Goal: Transaction & Acquisition: Book appointment/travel/reservation

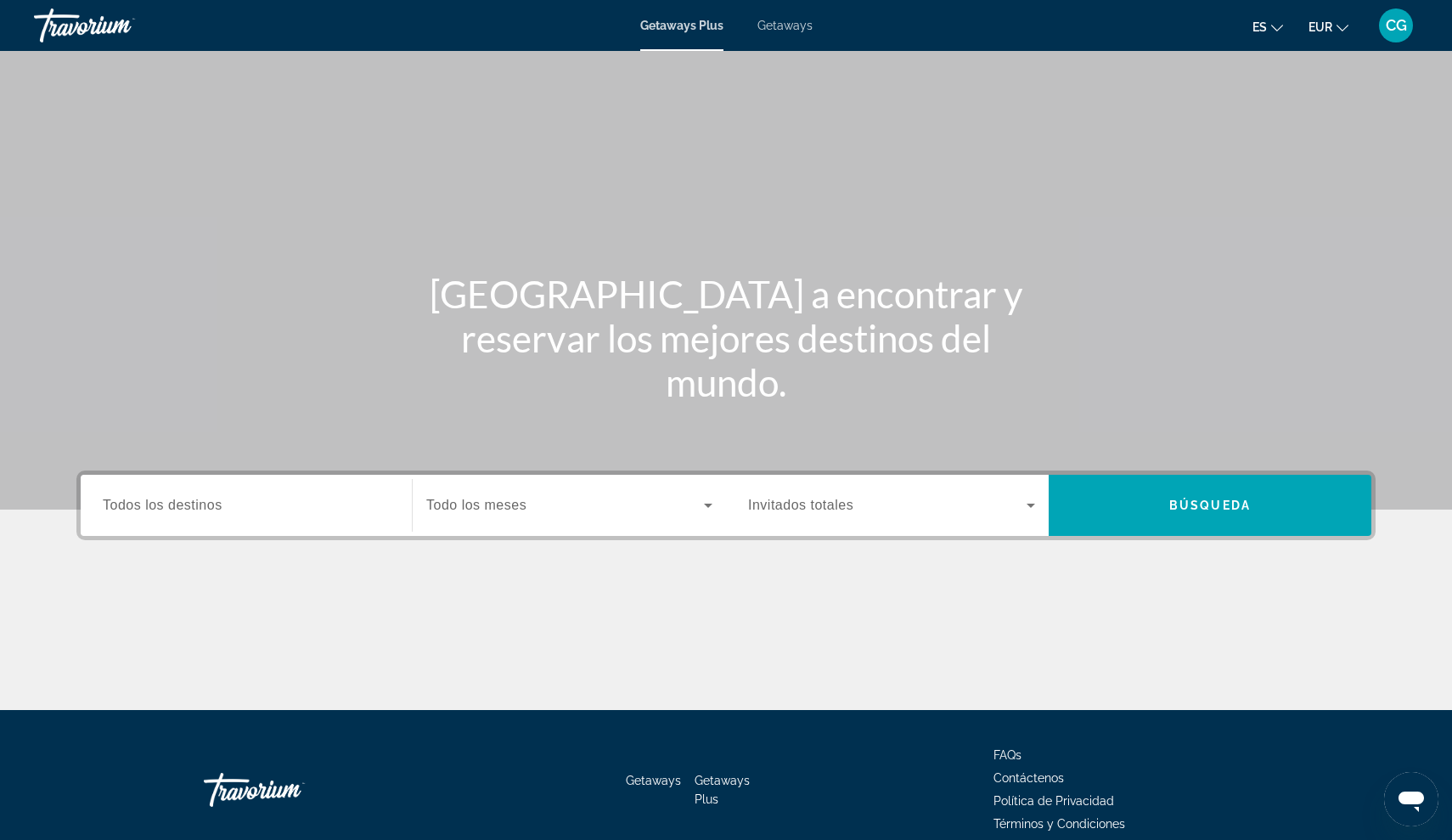
click at [152, 509] on span "Todos los destinos" at bounding box center [162, 504] width 120 height 14
click at [152, 509] on input "Destination Todos los destinos" at bounding box center [246, 505] width 287 height 20
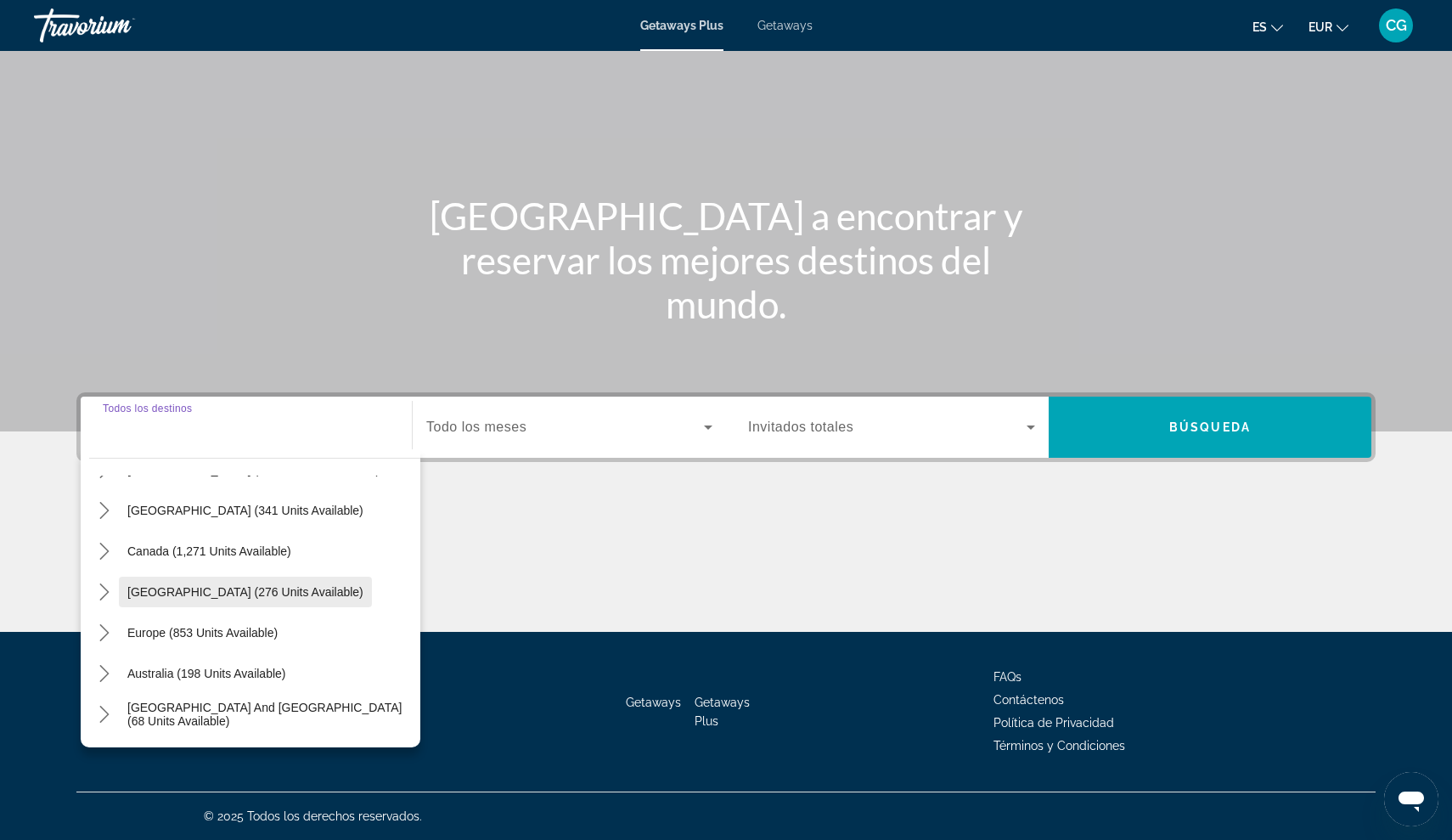
scroll to position [80, 0]
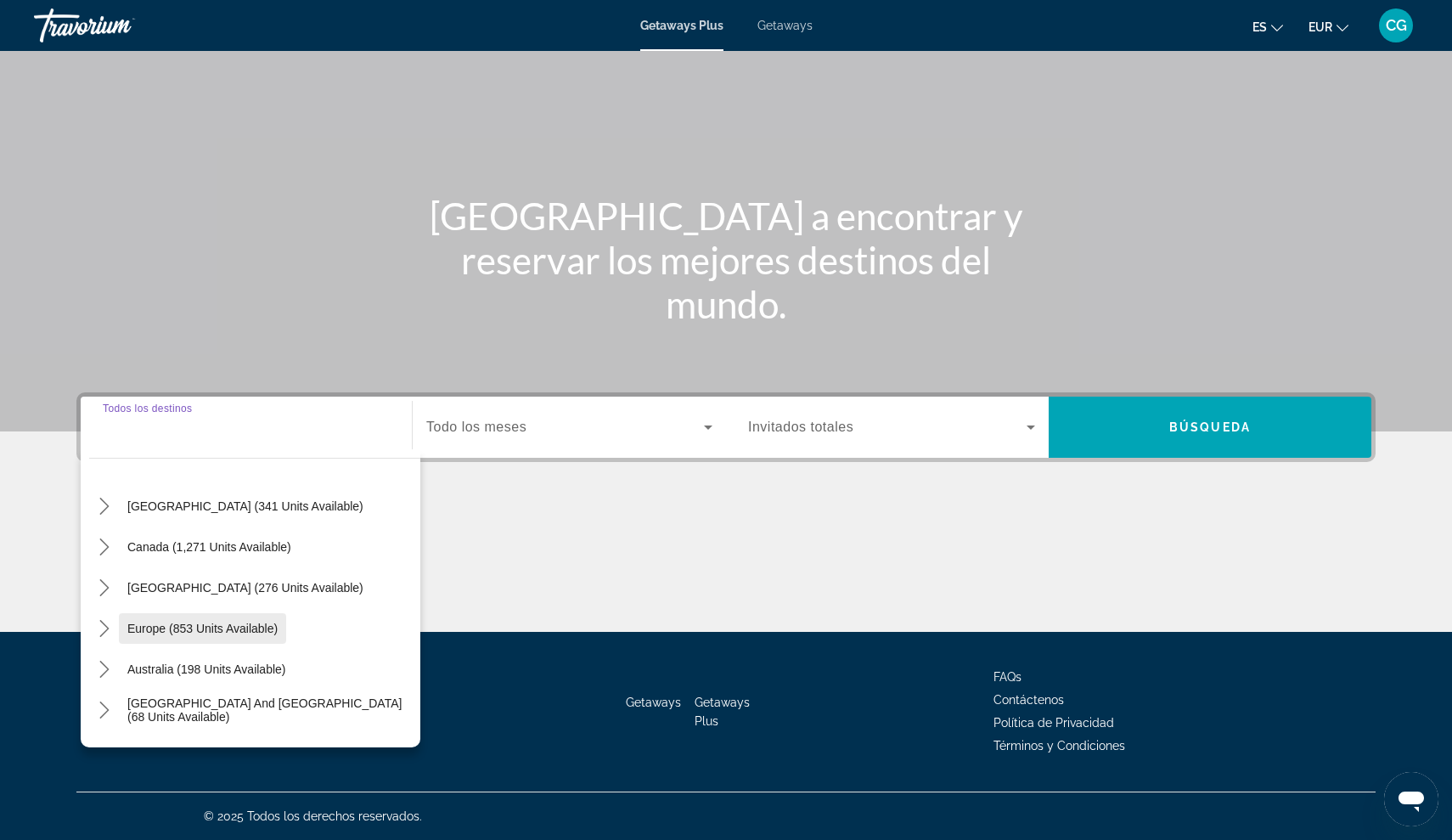
click at [152, 623] on span "Europe (853 units available)" at bounding box center [202, 628] width 151 height 13
type input "**********"
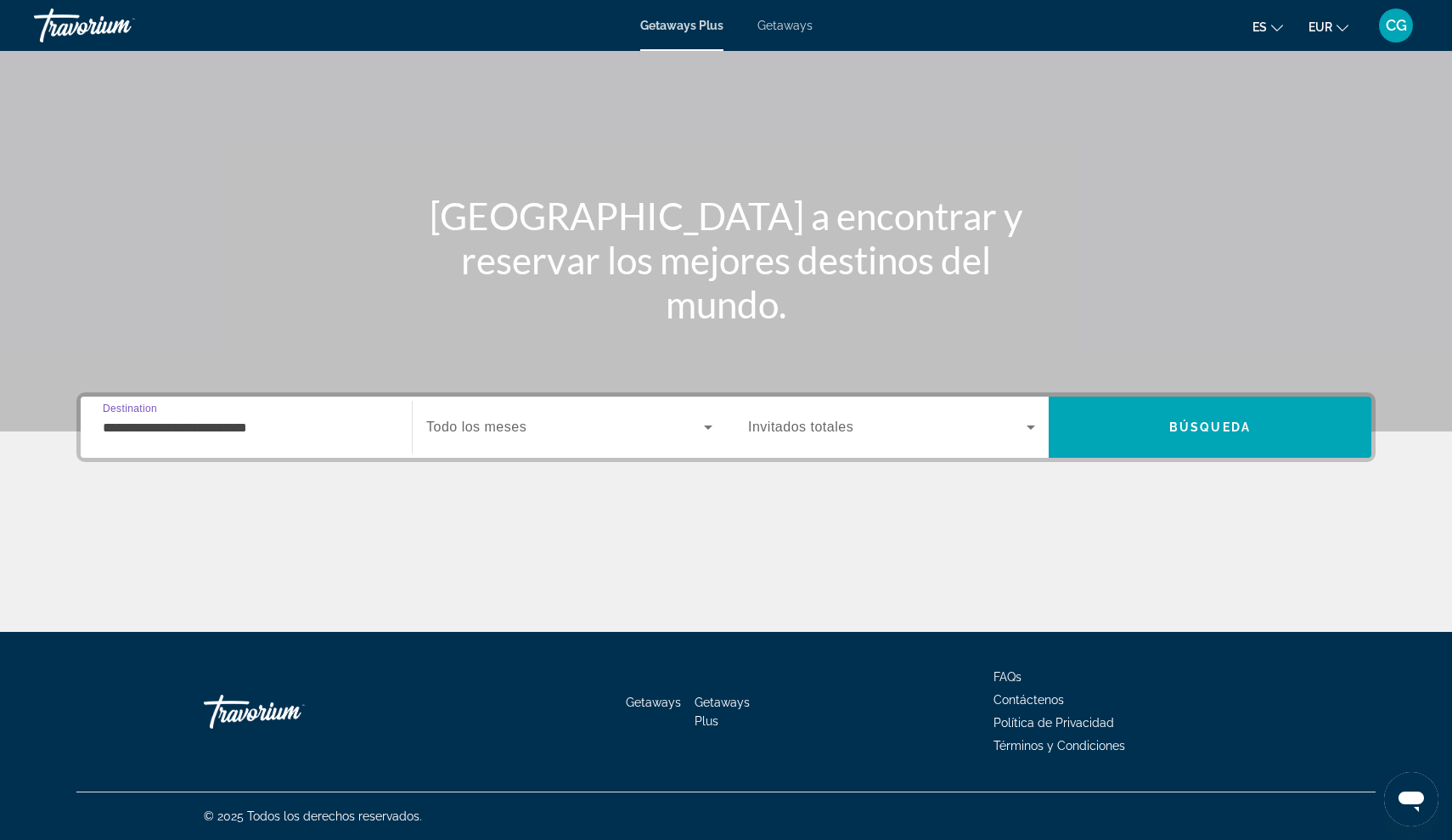
click at [1033, 427] on icon "Search widget" at bounding box center [1031, 428] width 9 height 4
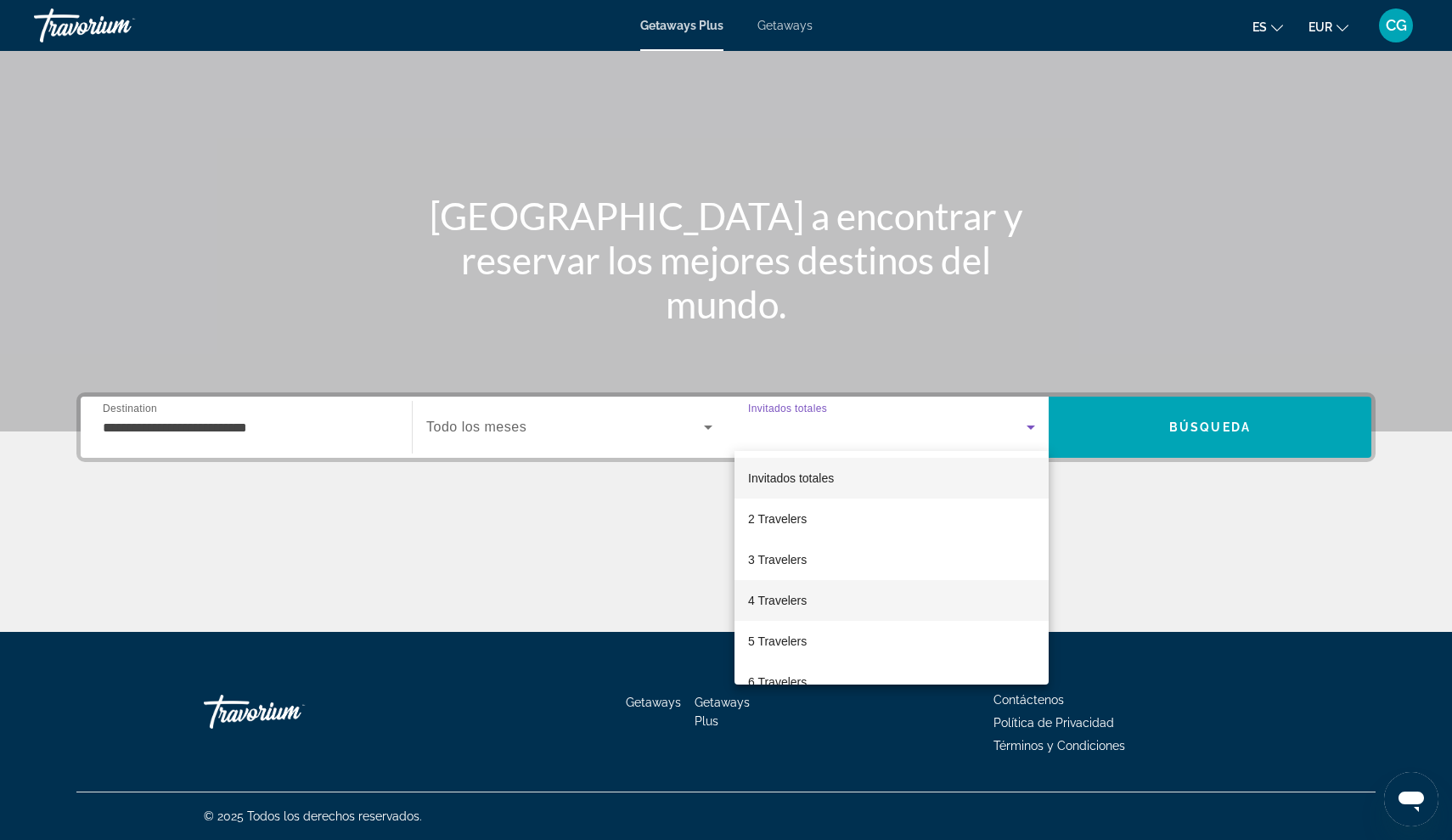
scroll to position [0, 0]
click at [801, 603] on span "4 Travelers" at bounding box center [777, 599] width 59 height 20
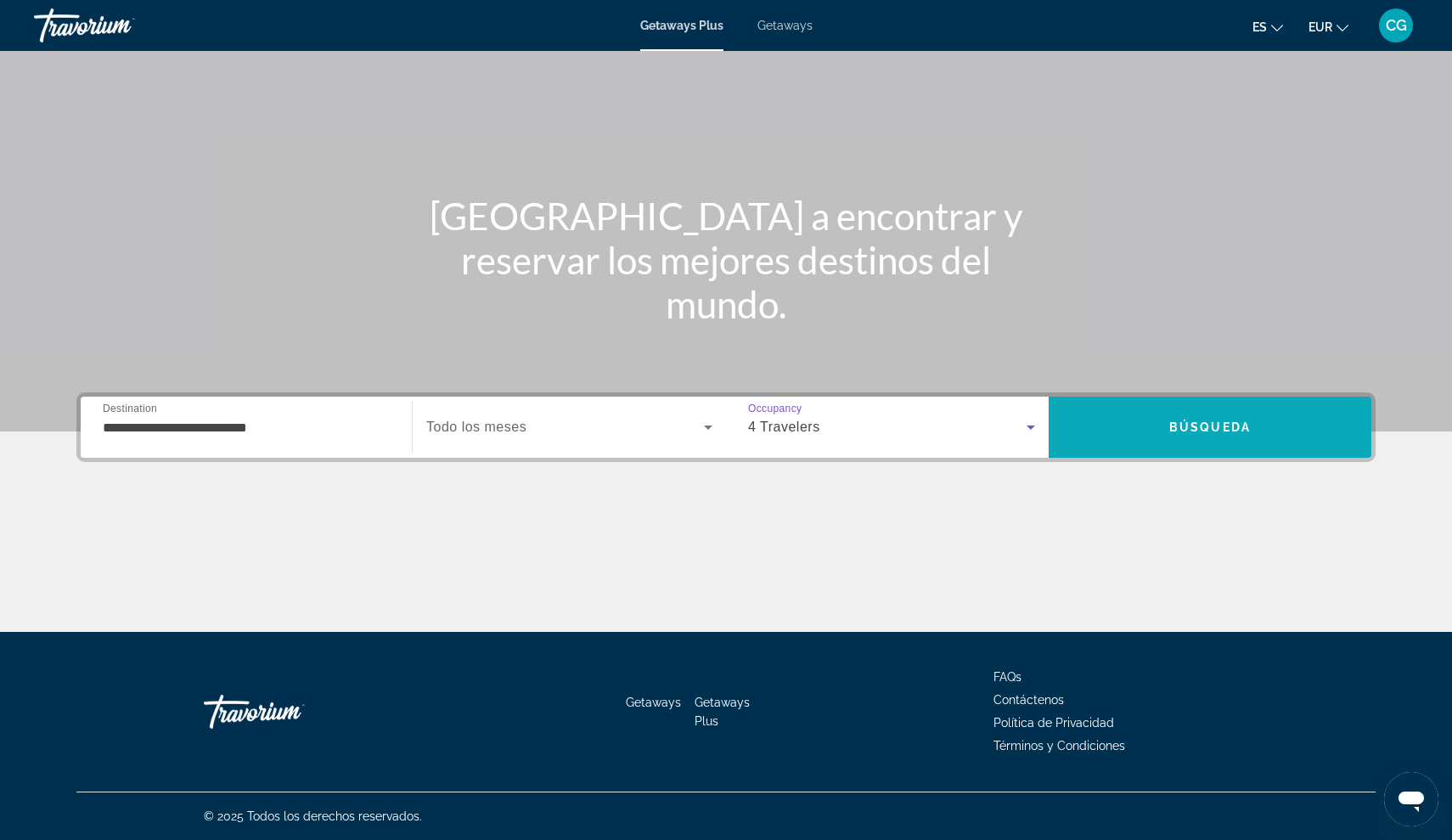
click at [1262, 433] on span "Search" at bounding box center [1210, 427] width 323 height 41
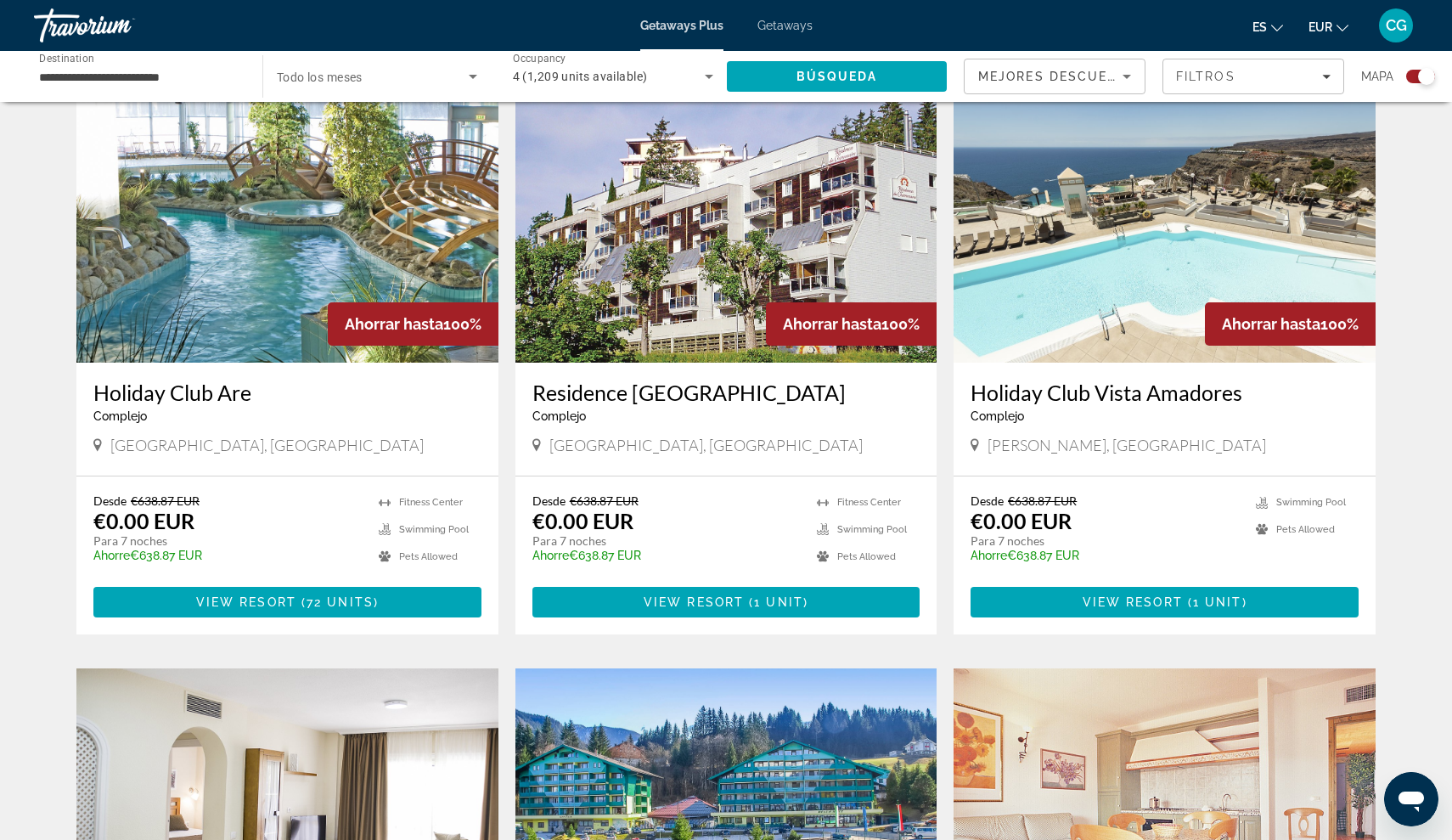
scroll to position [1151, 0]
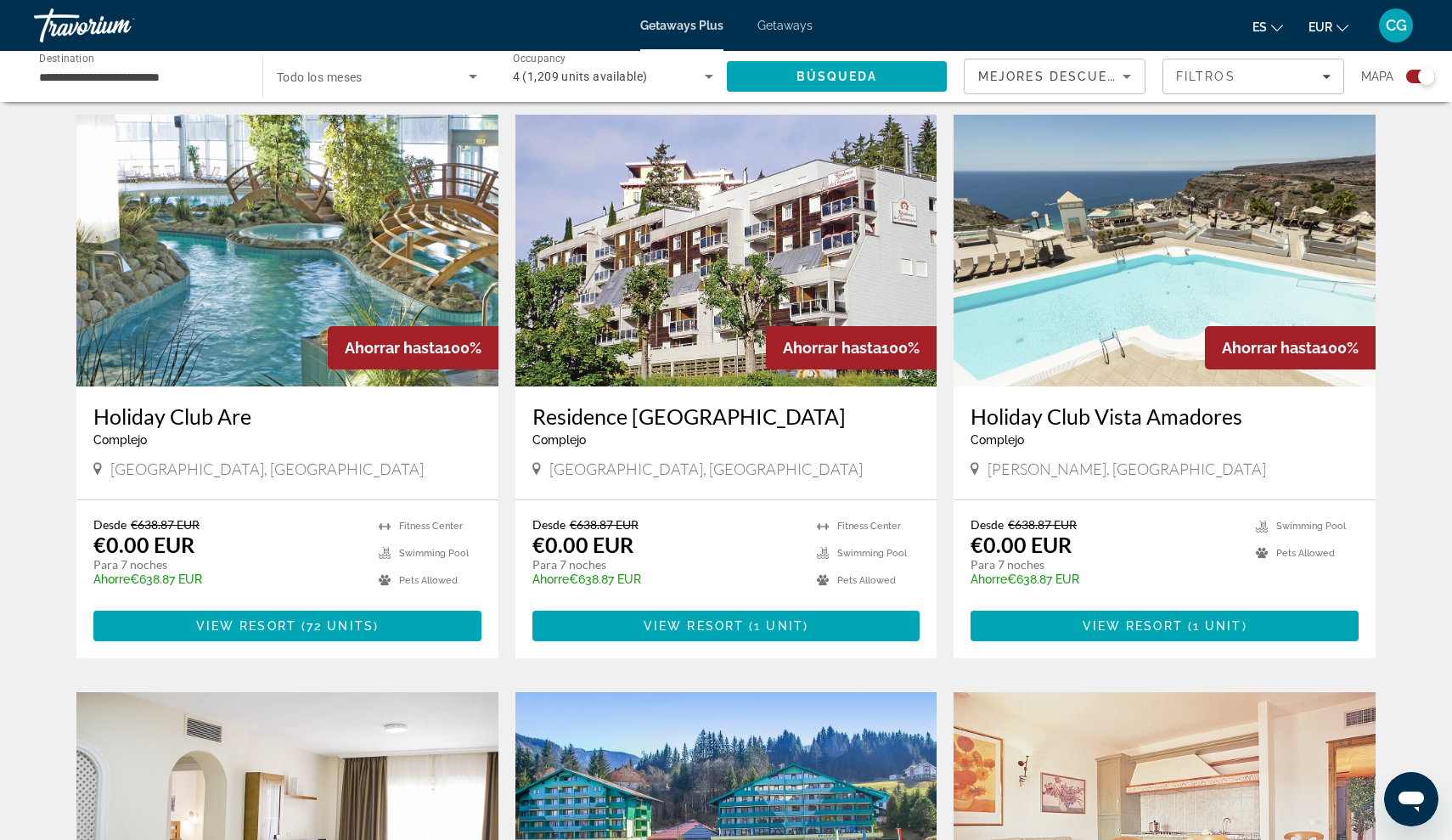
click at [651, 620] on span "View Resort" at bounding box center [693, 626] width 100 height 13
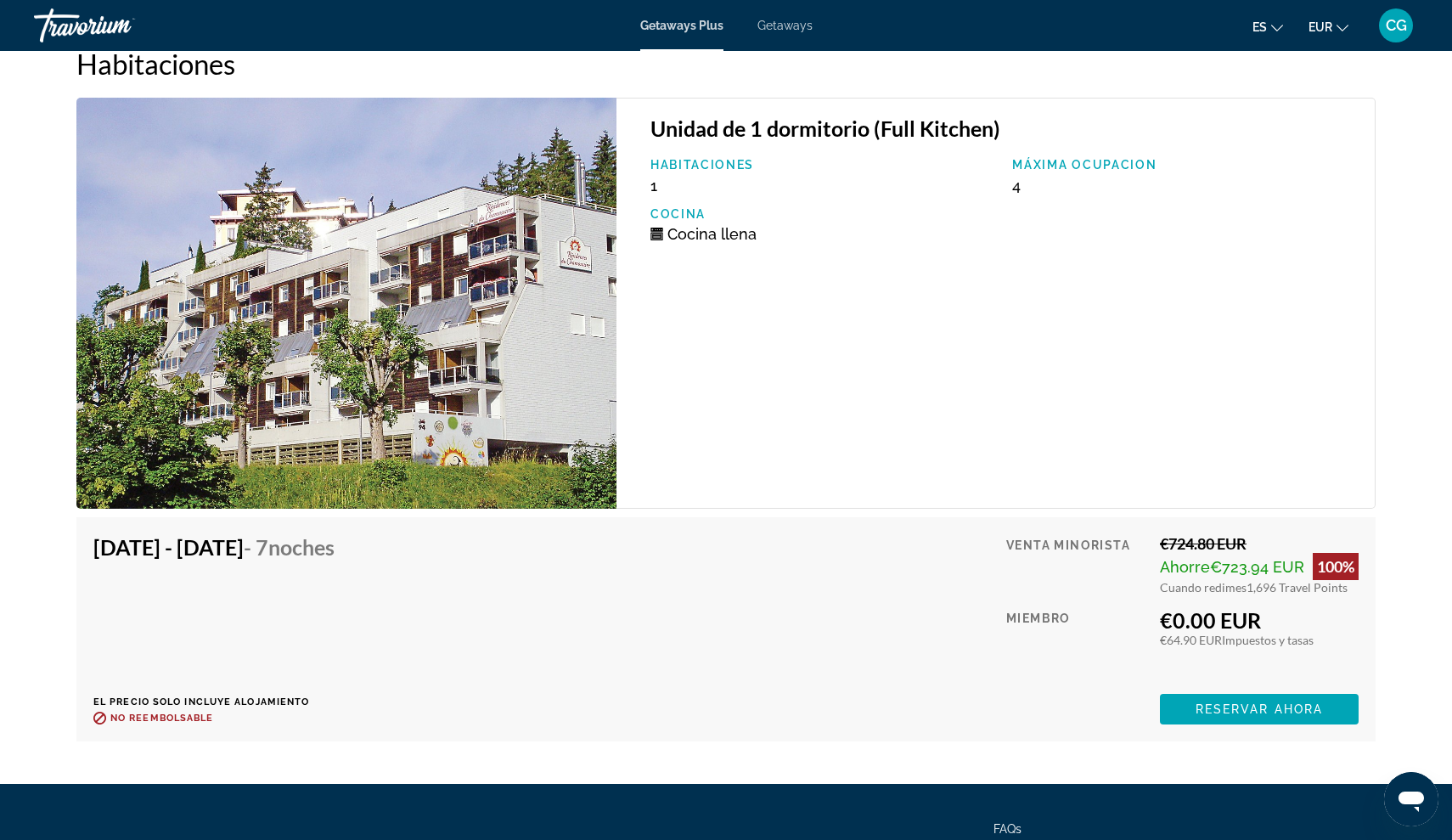
scroll to position [2991, 0]
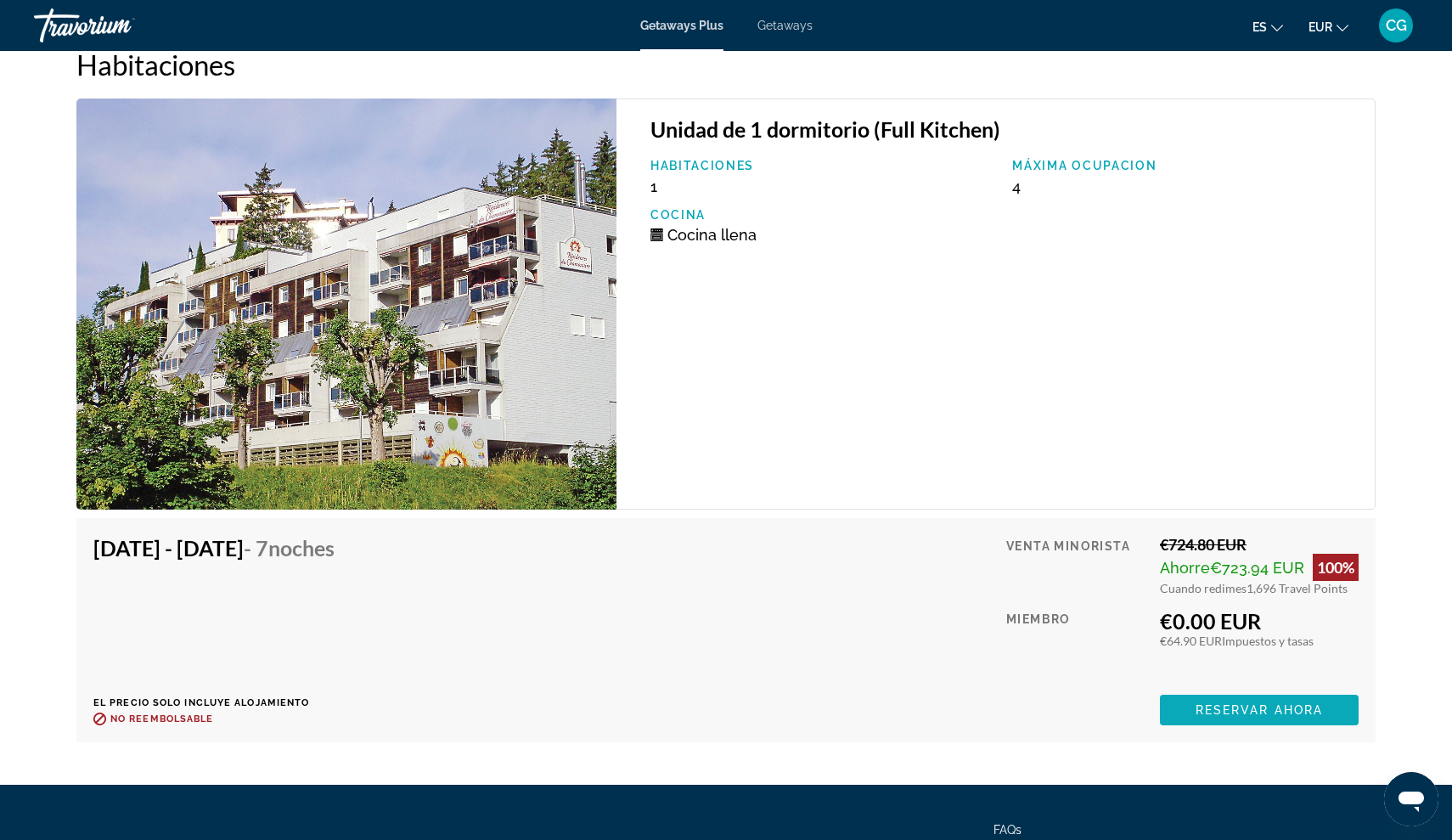
click at [1229, 702] on span "Main content" at bounding box center [1259, 710] width 199 height 41
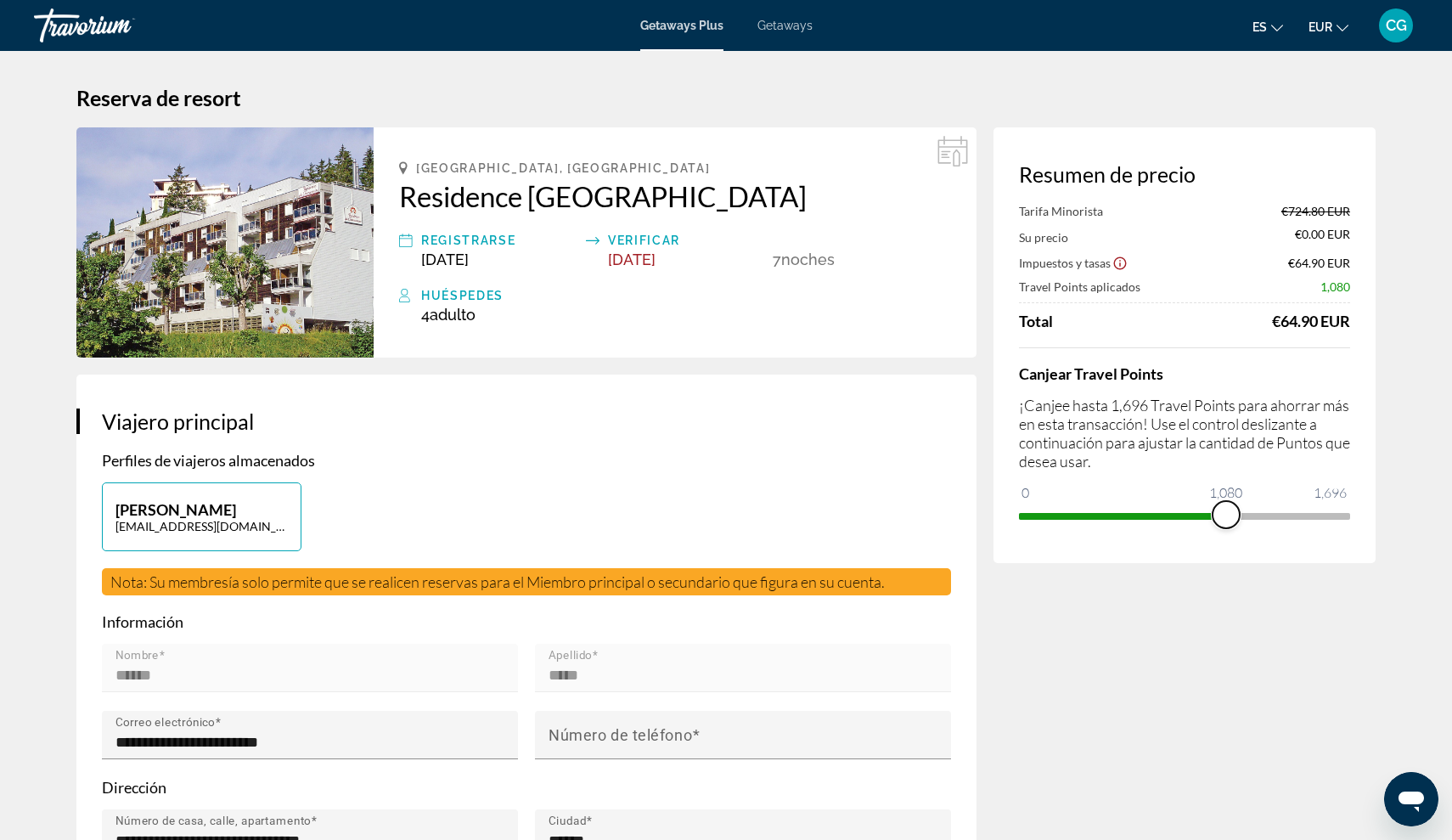
drag, startPoint x: 1229, startPoint y: 694, endPoint x: 1227, endPoint y: 523, distance: 171.0
click at [1227, 523] on span "ngx-slider" at bounding box center [1227, 514] width 27 height 27
drag, startPoint x: 1228, startPoint y: 512, endPoint x: 1372, endPoint y: 505, distance: 144.2
click at [1372, 505] on div "Resumen de precio Tarifa Minorista €724.80 EUR Su precio €263.84 EUR Impuestos …" at bounding box center [1184, 345] width 383 height 435
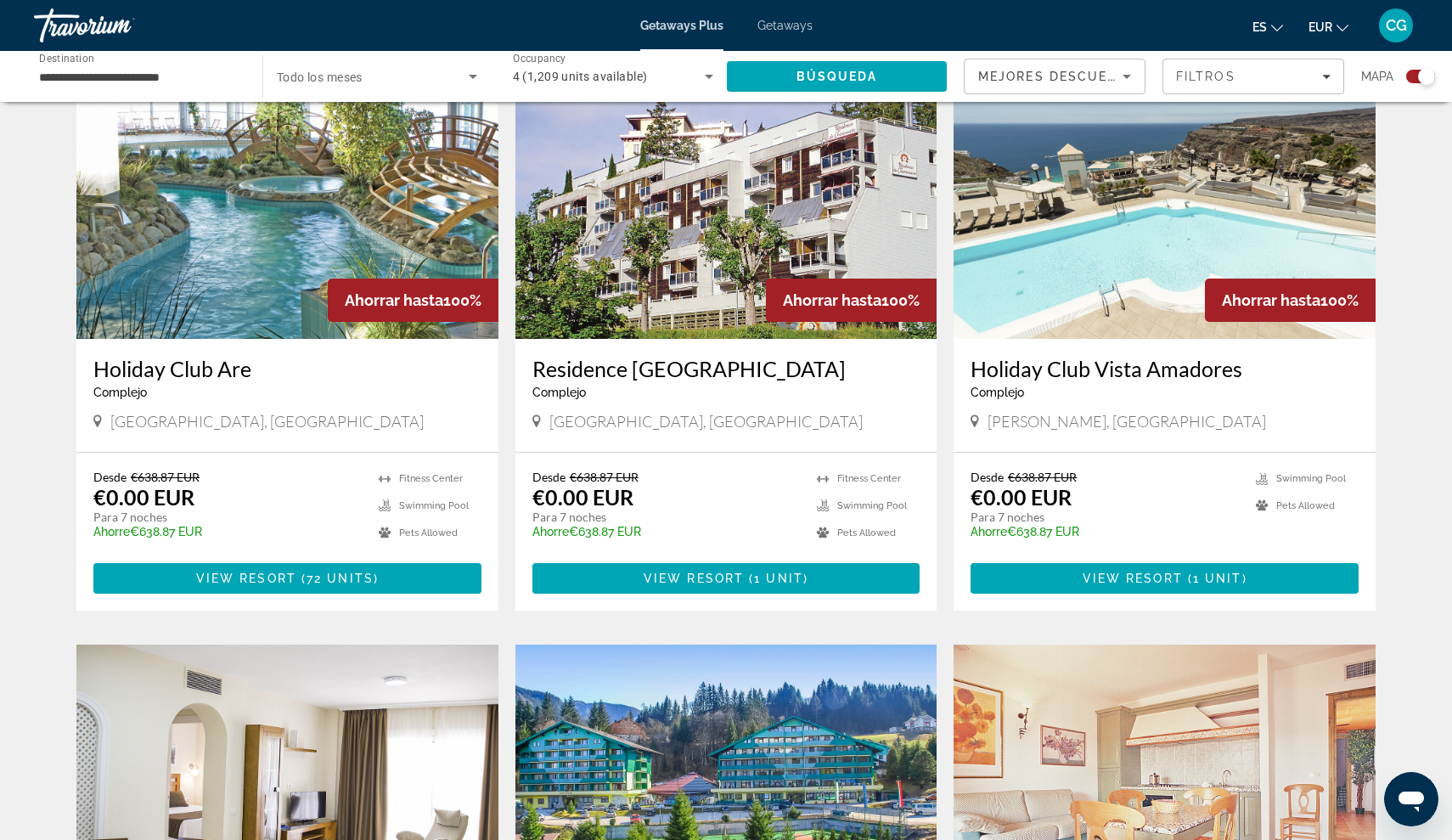
scroll to position [1226, 0]
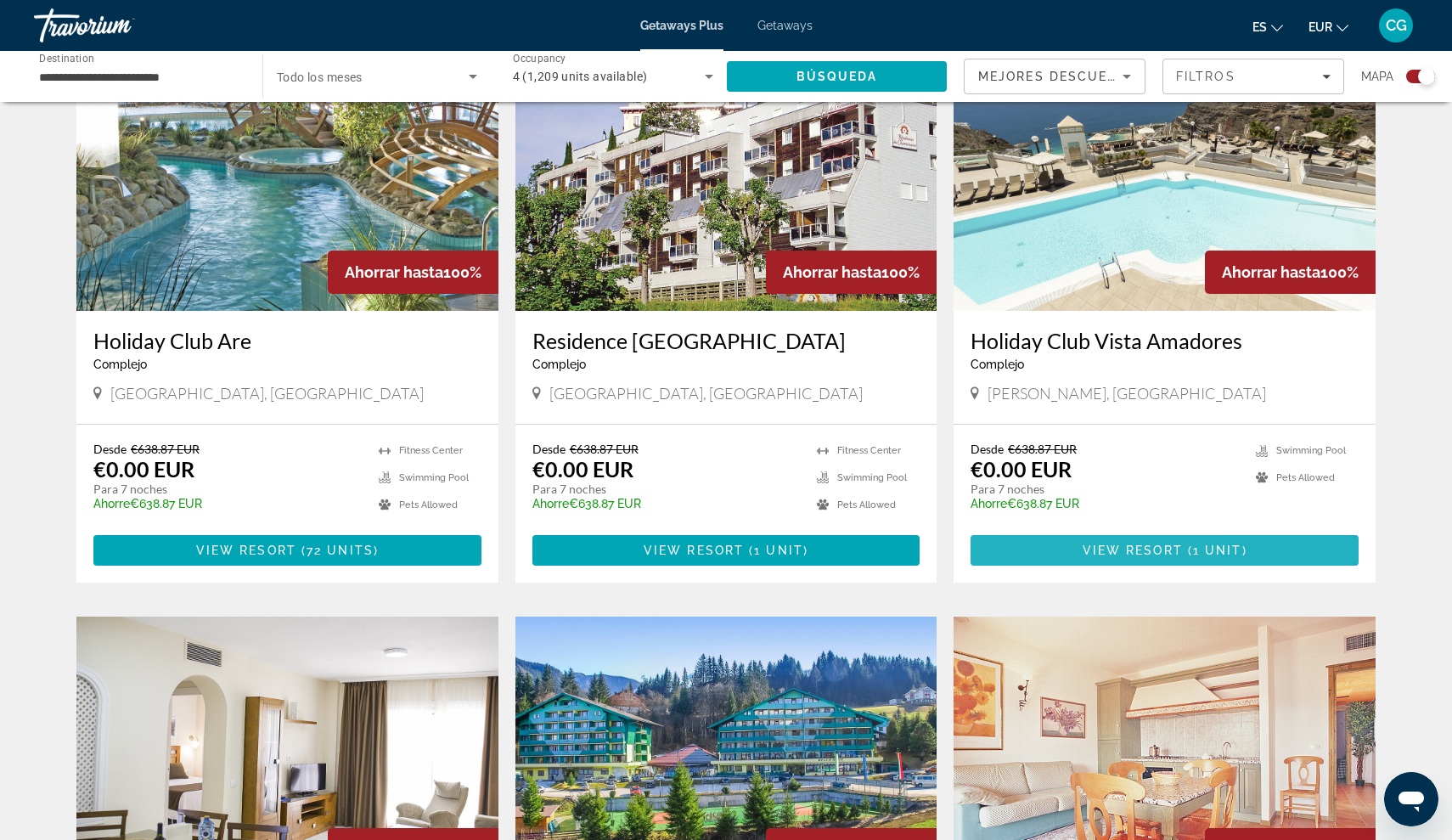
click at [1072, 554] on span "Main content" at bounding box center [1164, 550] width 388 height 41
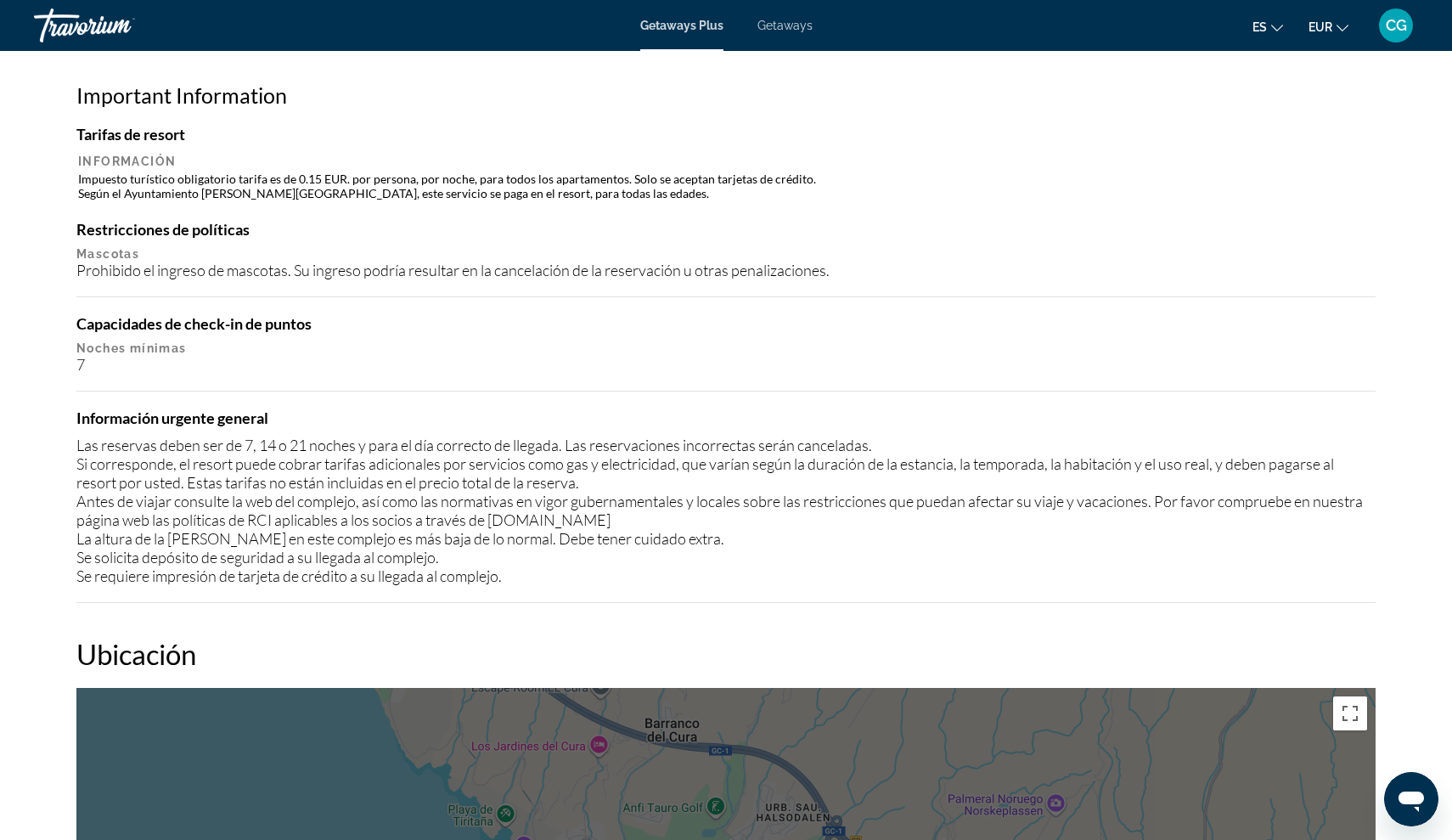
scroll to position [1538, 0]
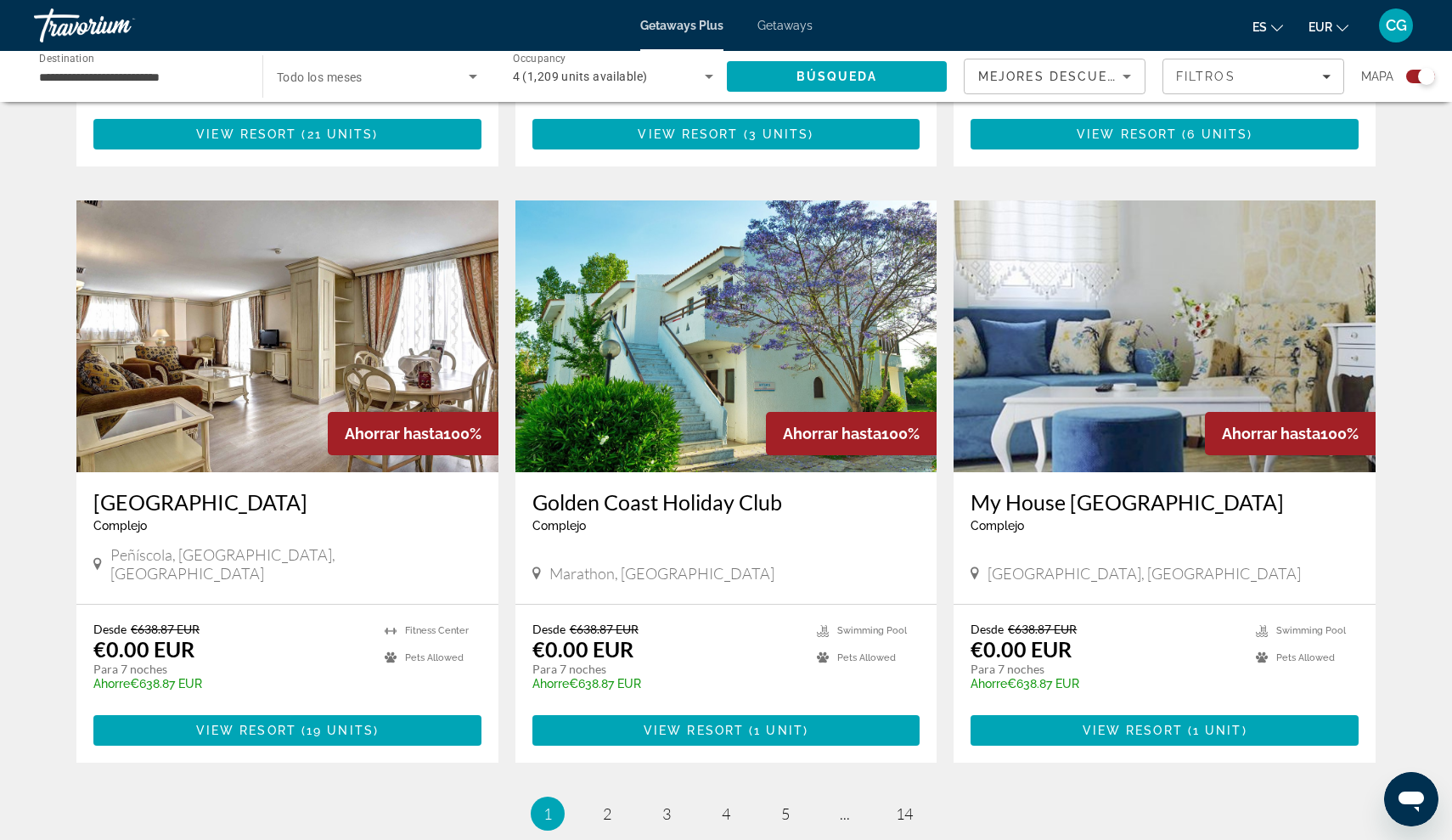
scroll to position [2246, 0]
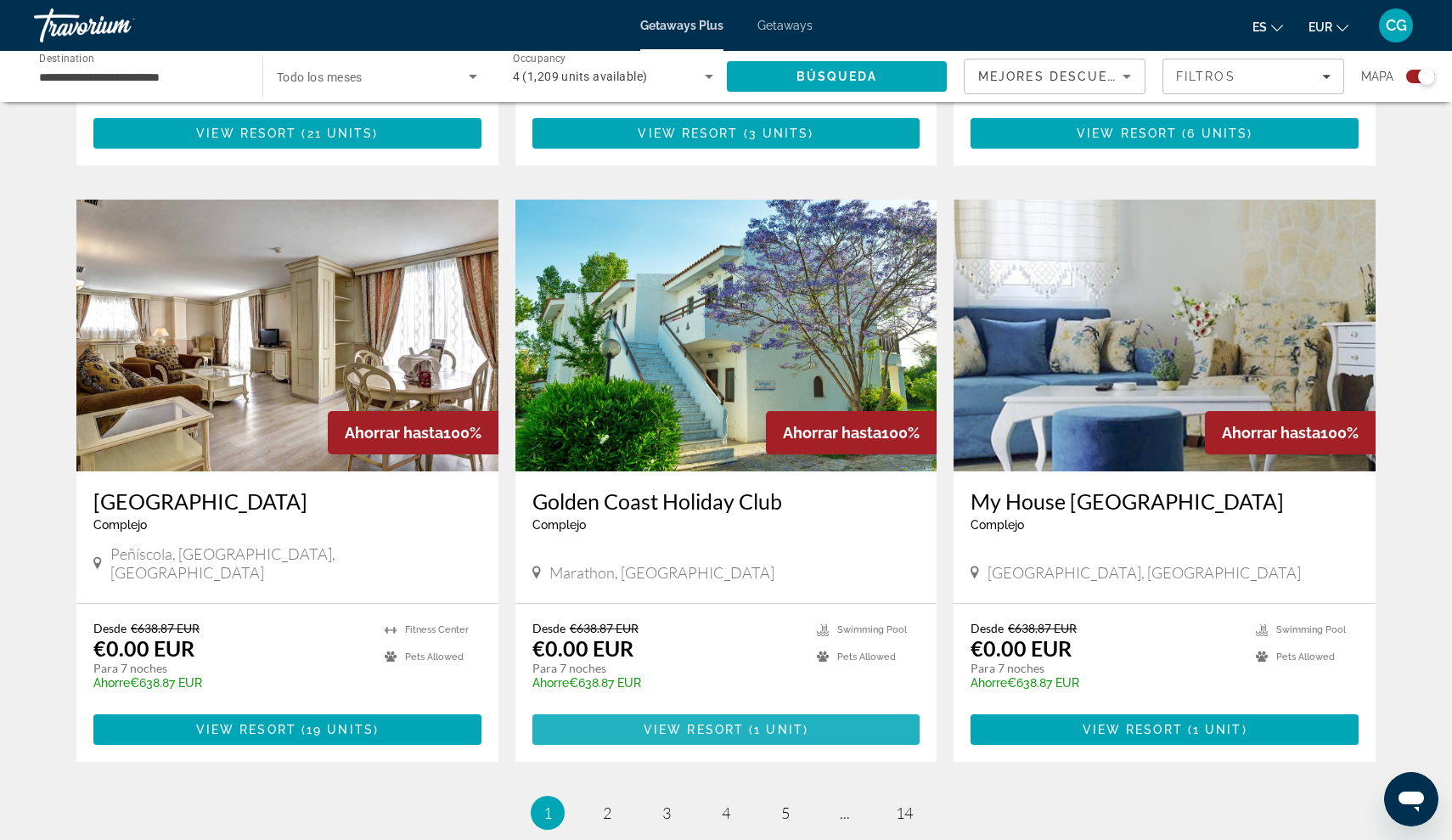
click at [605, 709] on span "Main content" at bounding box center [726, 729] width 388 height 41
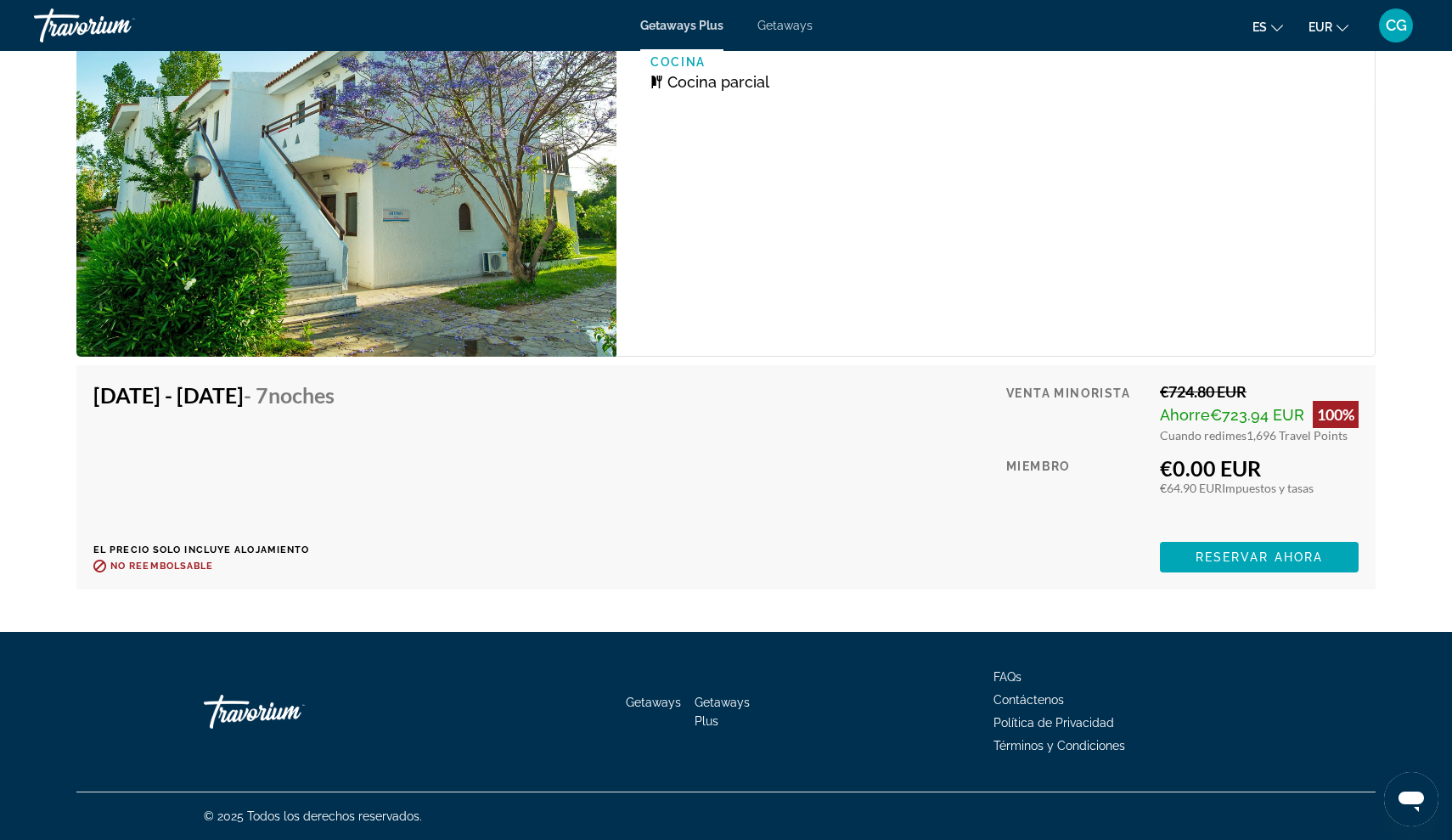
scroll to position [3136, 0]
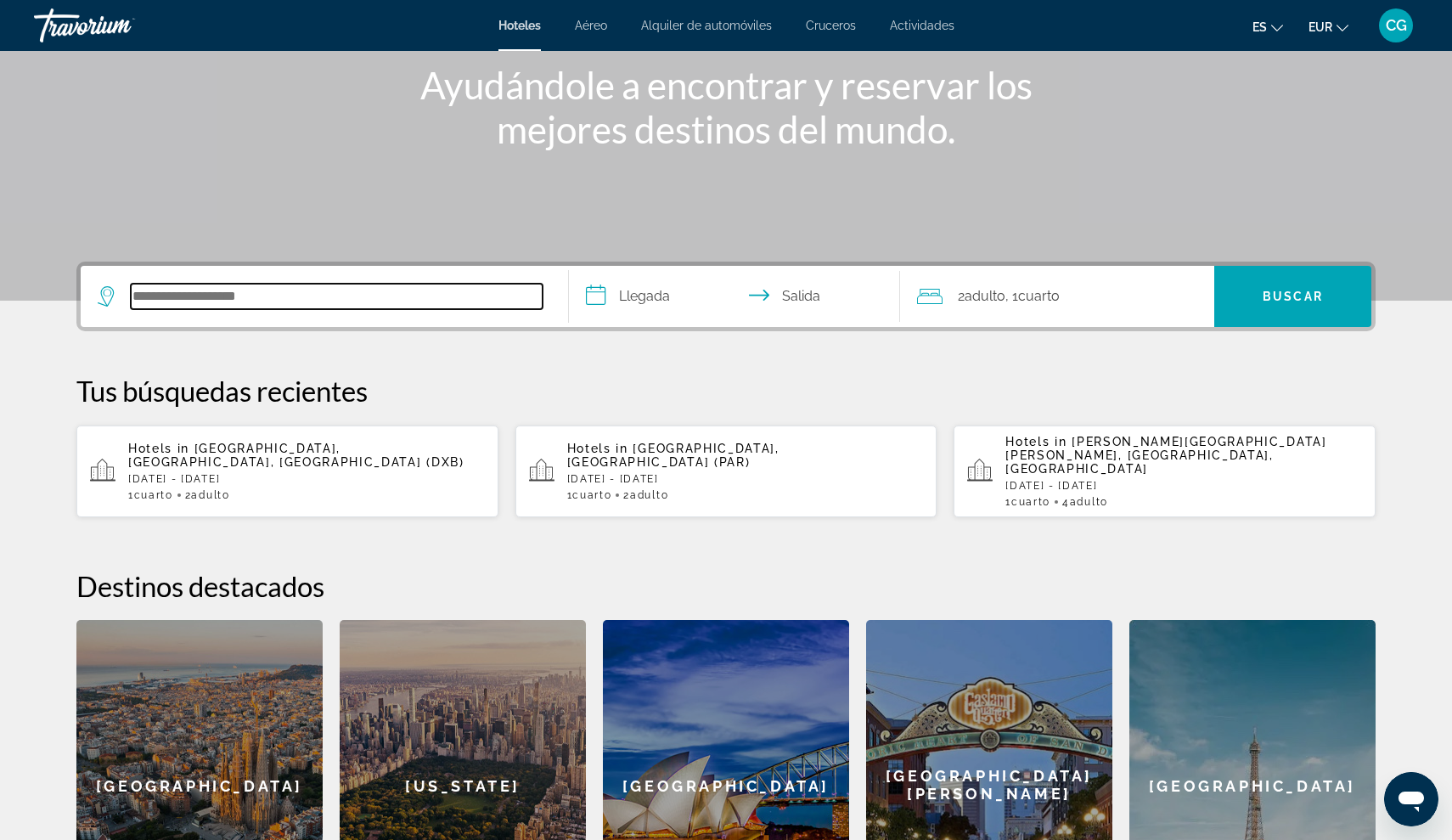
drag, startPoint x: 526, startPoint y: 251, endPoint x: 193, endPoint y: 298, distance: 336.3
click at [193, 298] on input "Search hotel destination" at bounding box center [336, 296] width 411 height 26
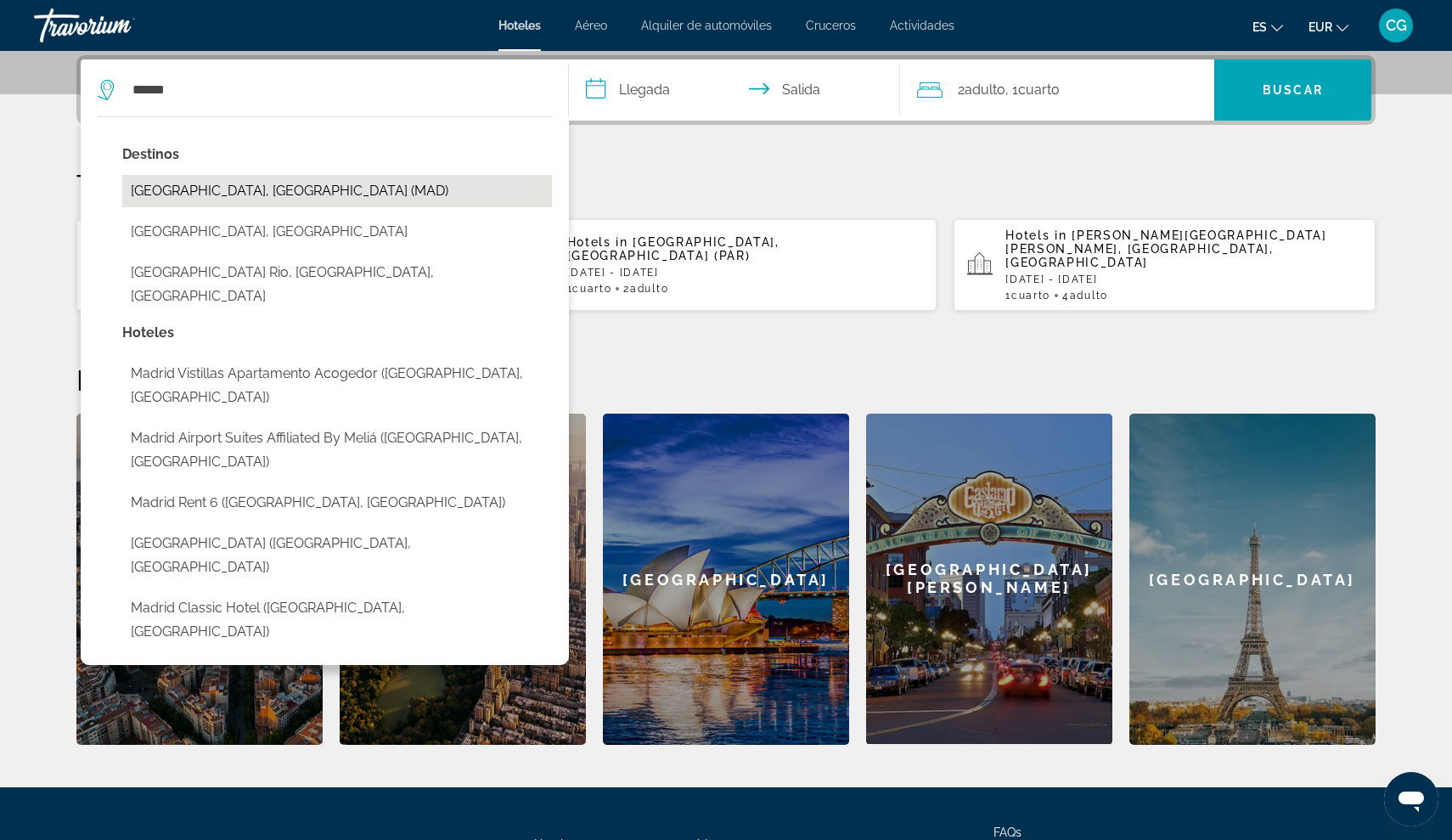
click at [166, 194] on button "Madrid, Spain (MAD)" at bounding box center [338, 191] width 430 height 33
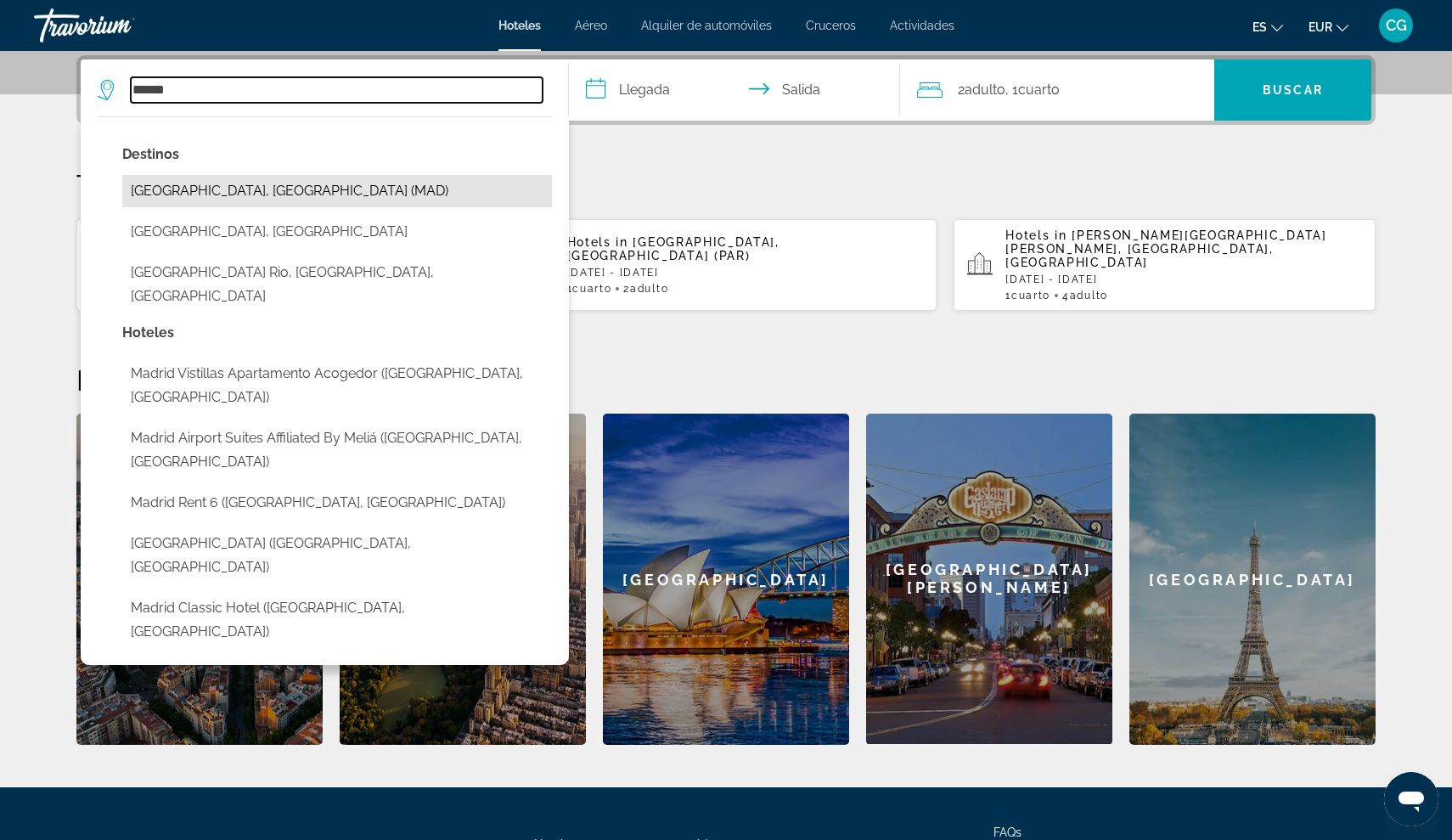
type input "**********"
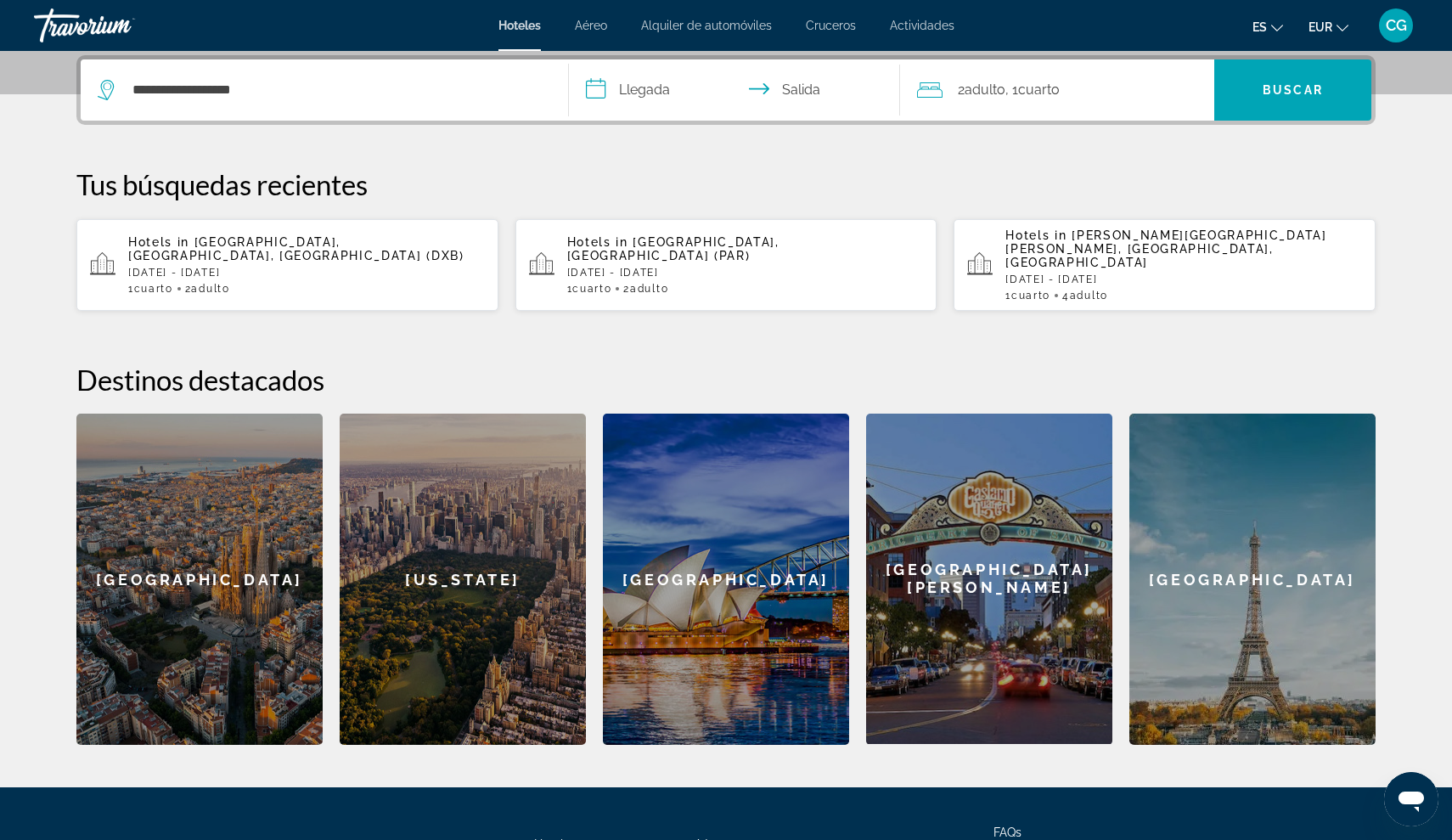
click at [597, 90] on input "**********" at bounding box center [738, 92] width 338 height 66
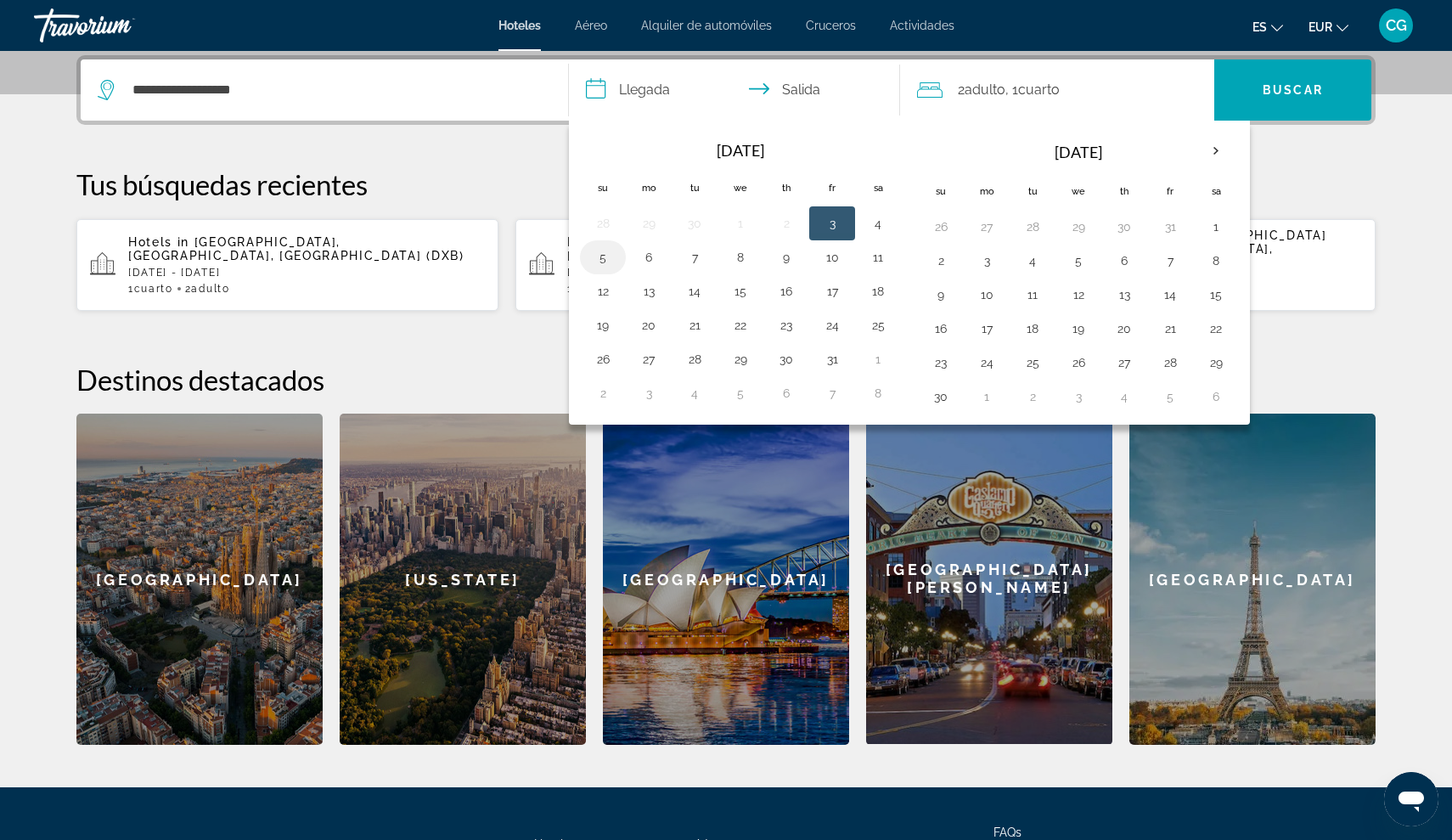
click at [605, 253] on button "5" at bounding box center [603, 257] width 27 height 24
click at [693, 255] on button "7" at bounding box center [694, 257] width 27 height 24
type input "**********"
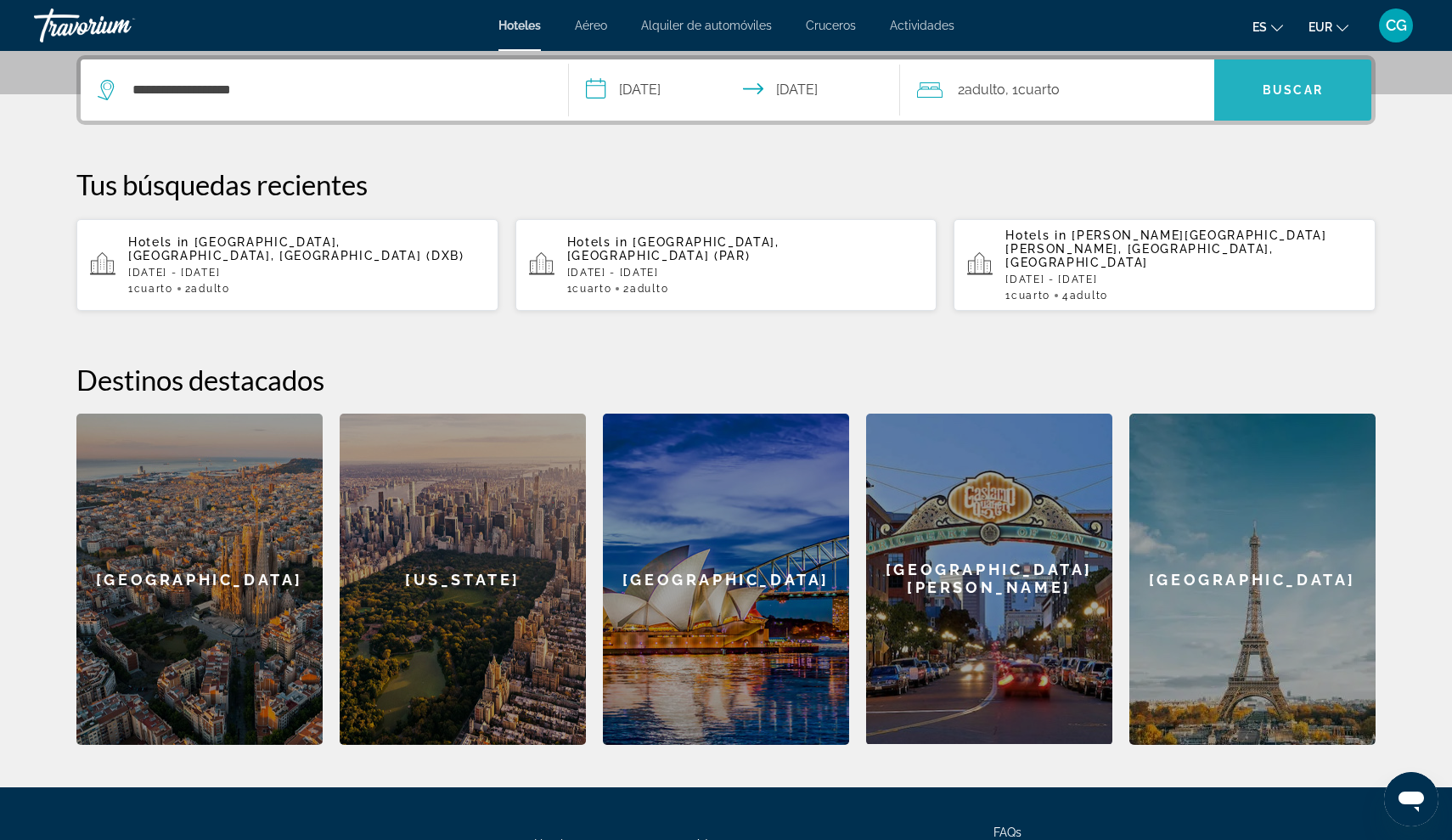
drag, startPoint x: 1245, startPoint y: 84, endPoint x: 1235, endPoint y: 93, distance: 13.5
click at [1235, 93] on span "Search" at bounding box center [1293, 90] width 157 height 41
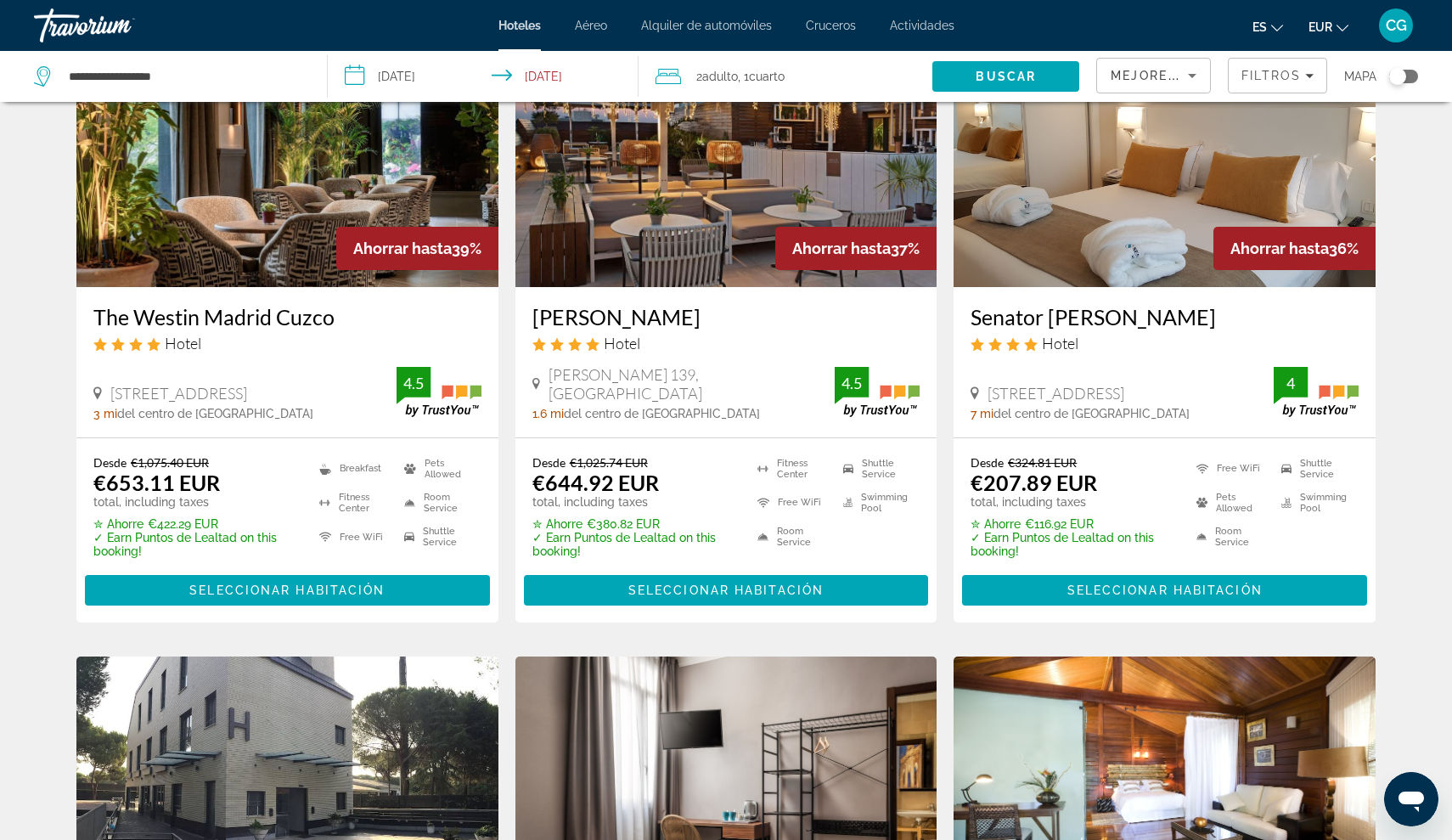
scroll to position [814, 0]
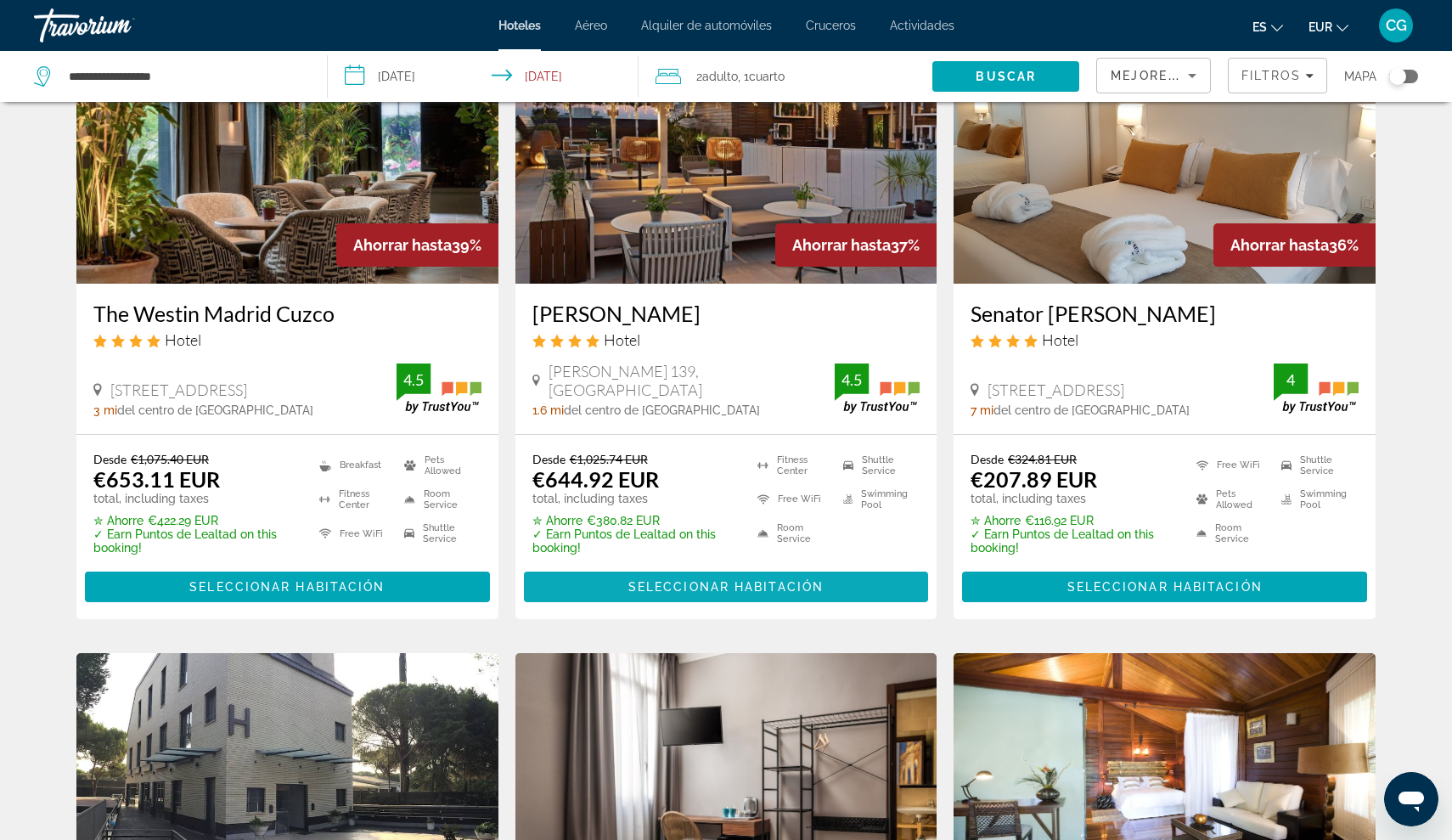
drag, startPoint x: 568, startPoint y: 523, endPoint x: 691, endPoint y: 568, distance: 131.0
click at [691, 568] on span "Main content" at bounding box center [726, 587] width 405 height 41
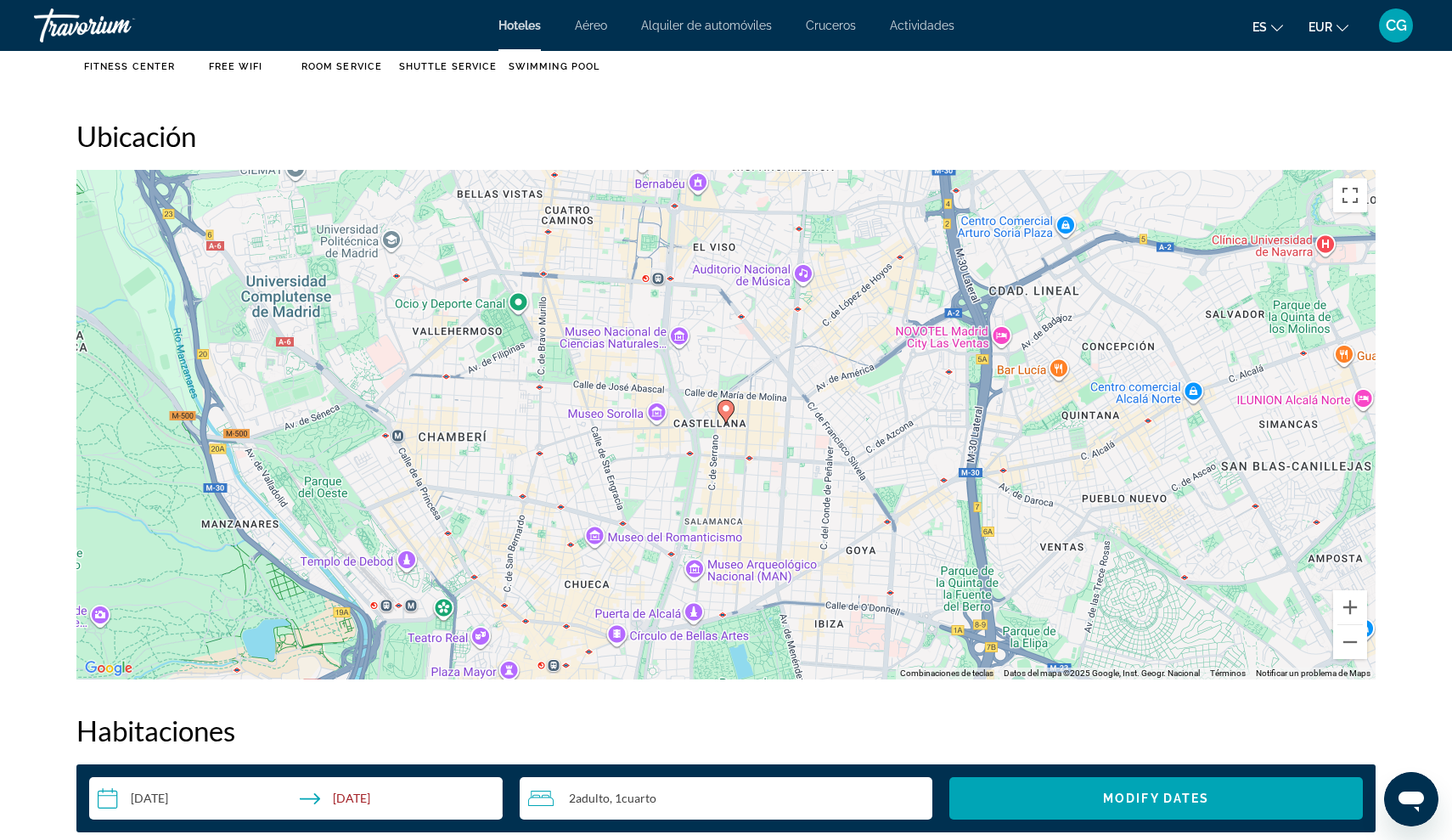
scroll to position [1431, 0]
